Goal: Task Accomplishment & Management: Use online tool/utility

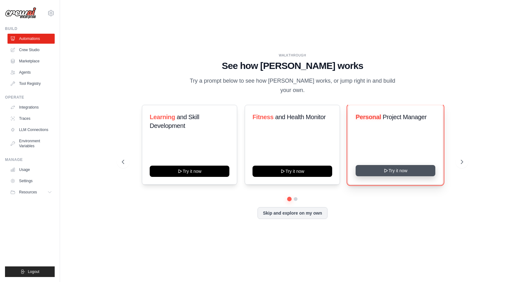
click at [399, 172] on button "Try it now" at bounding box center [395, 170] width 80 height 11
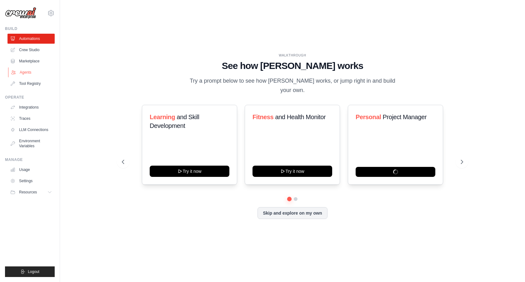
click at [31, 74] on link "Agents" at bounding box center [31, 72] width 47 height 10
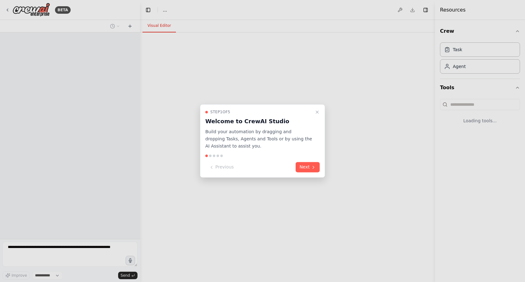
select select "****"
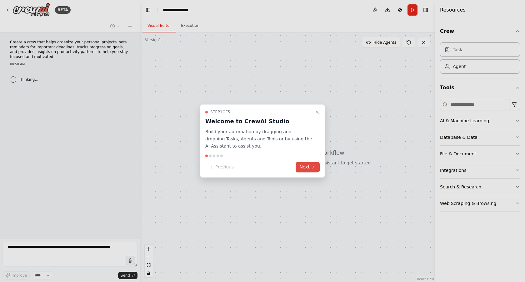
click at [308, 166] on button "Next" at bounding box center [307, 167] width 24 height 10
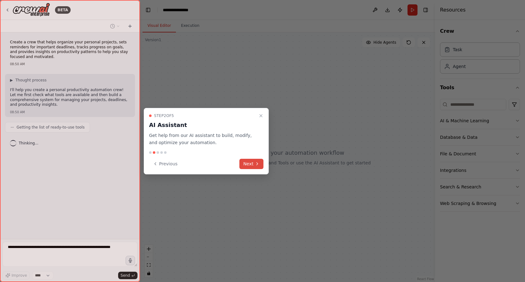
click at [251, 165] on button "Next" at bounding box center [251, 164] width 24 height 10
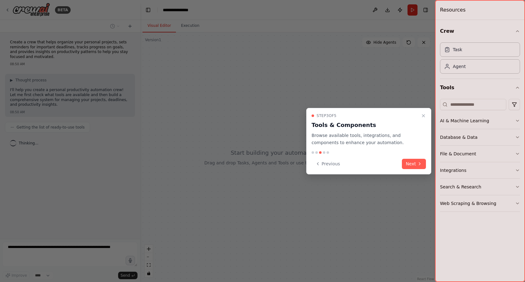
click at [251, 165] on div at bounding box center [262, 141] width 525 height 282
click at [411, 162] on button "Next" at bounding box center [414, 164] width 24 height 10
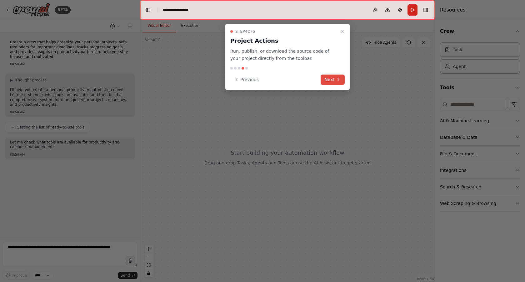
click at [337, 80] on icon at bounding box center [338, 79] width 5 height 5
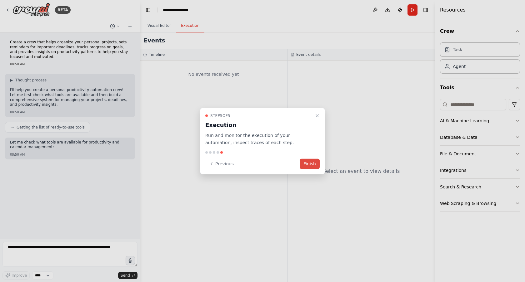
click at [309, 164] on button "Finish" at bounding box center [310, 164] width 20 height 10
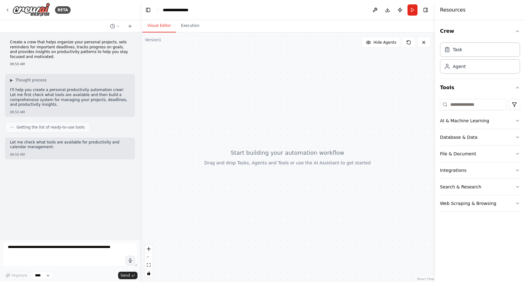
click at [280, 85] on div at bounding box center [287, 157] width 295 height 250
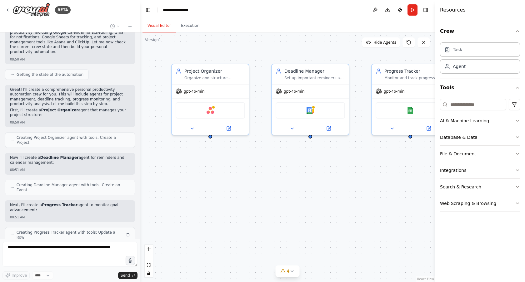
scroll to position [194, 0]
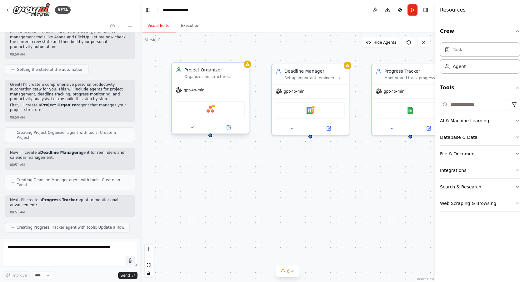
click at [234, 83] on div "gpt-4o-mini" at bounding box center [210, 90] width 77 height 14
click at [221, 112] on div "Asana" at bounding box center [210, 109] width 69 height 16
click at [8, 10] on icon at bounding box center [7, 9] width 5 height 5
